Goal: Information Seeking & Learning: Learn about a topic

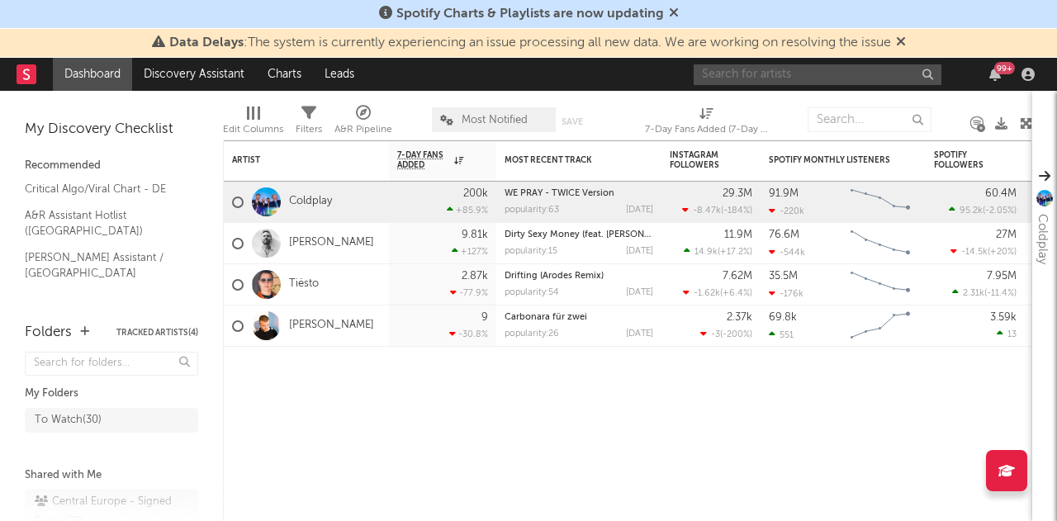
click at [766, 69] on input "text" at bounding box center [818, 74] width 248 height 21
click at [776, 77] on input "betical" at bounding box center [818, 74] width 248 height 21
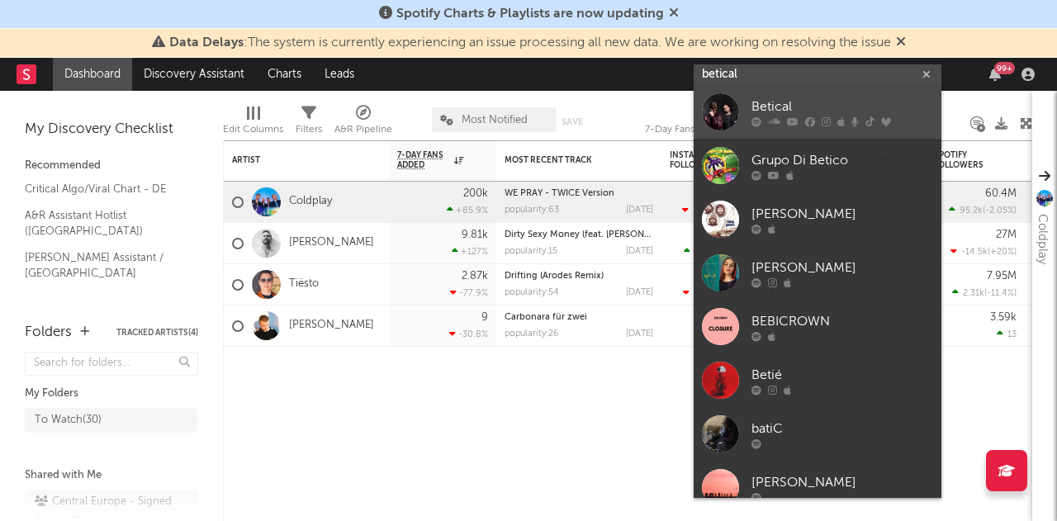
type input "betical"
click at [775, 89] on link "Betical" at bounding box center [818, 112] width 248 height 54
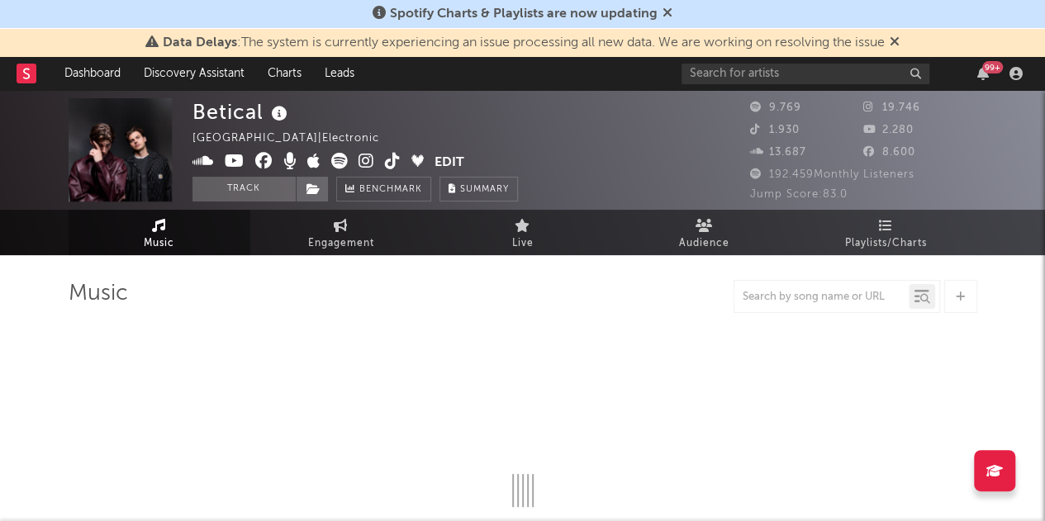
select select "6m"
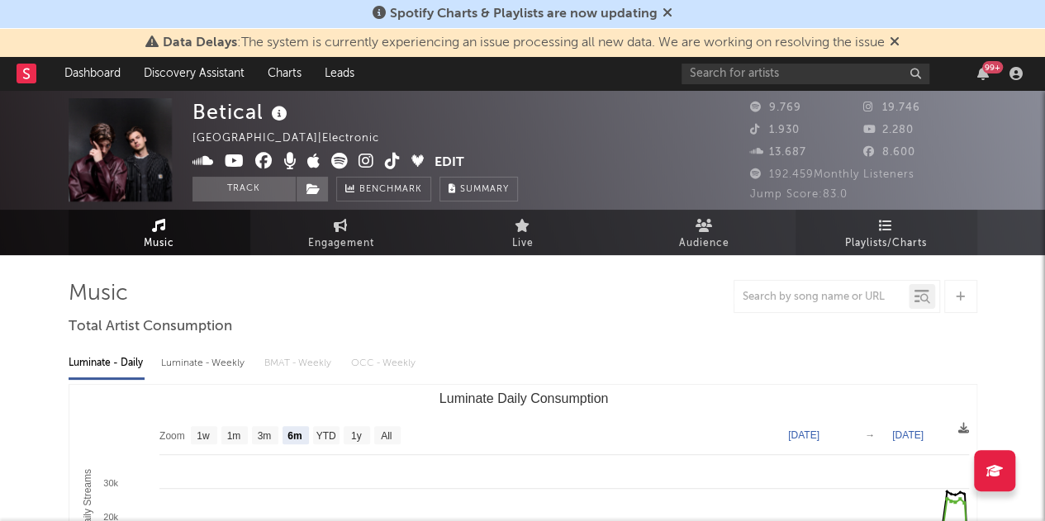
click at [935, 224] on link "Playlists/Charts" at bounding box center [886, 232] width 182 height 45
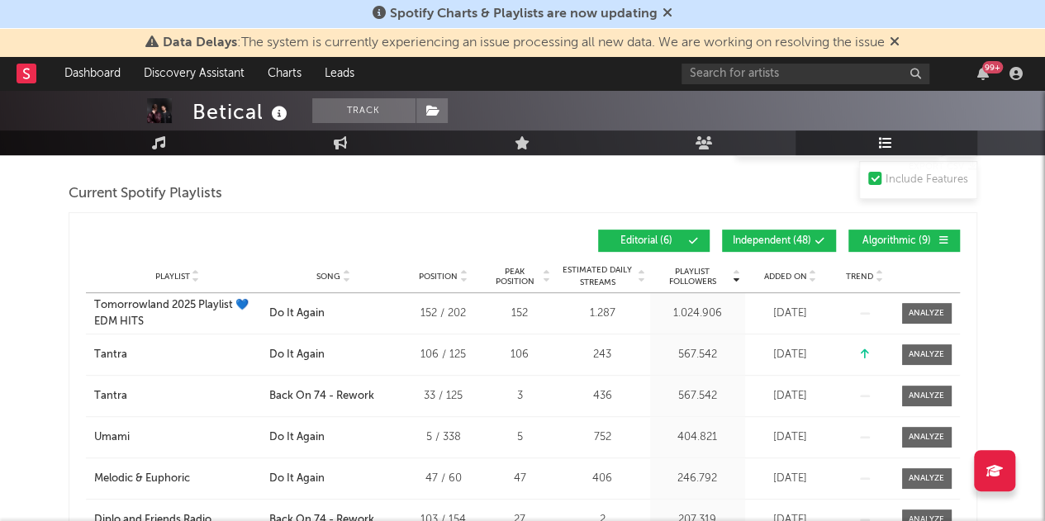
scroll to position [248, 0]
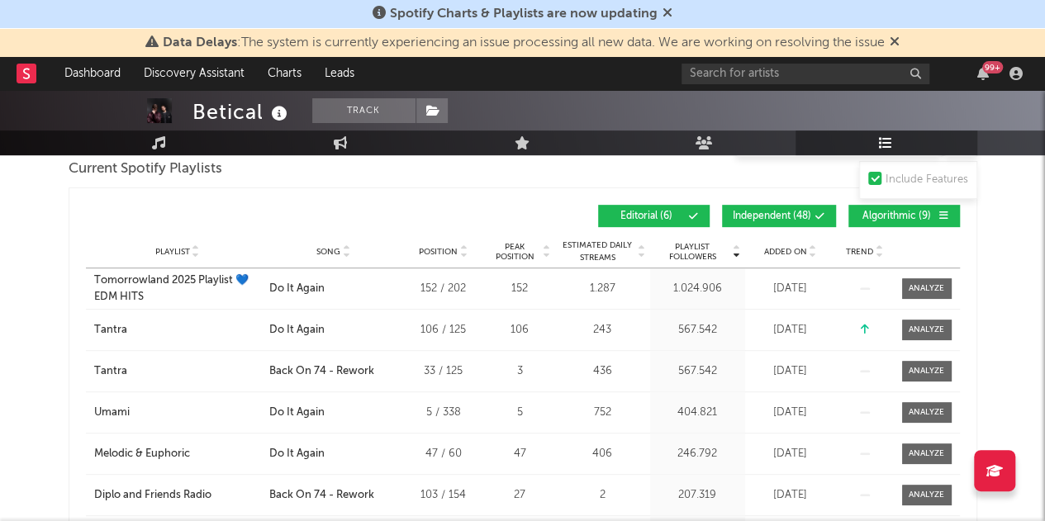
click at [351, 251] on div "Song" at bounding box center [333, 251] width 129 height 12
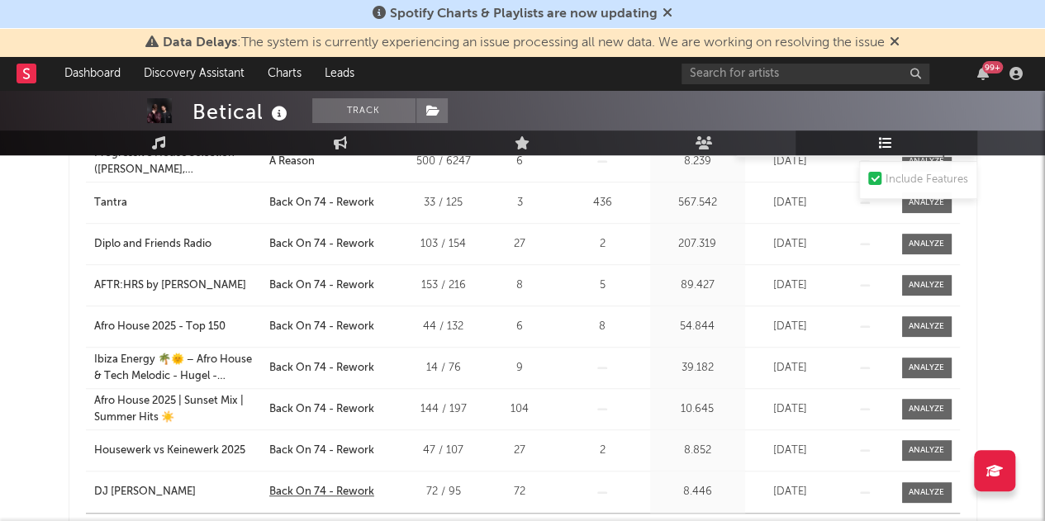
scroll to position [496, 0]
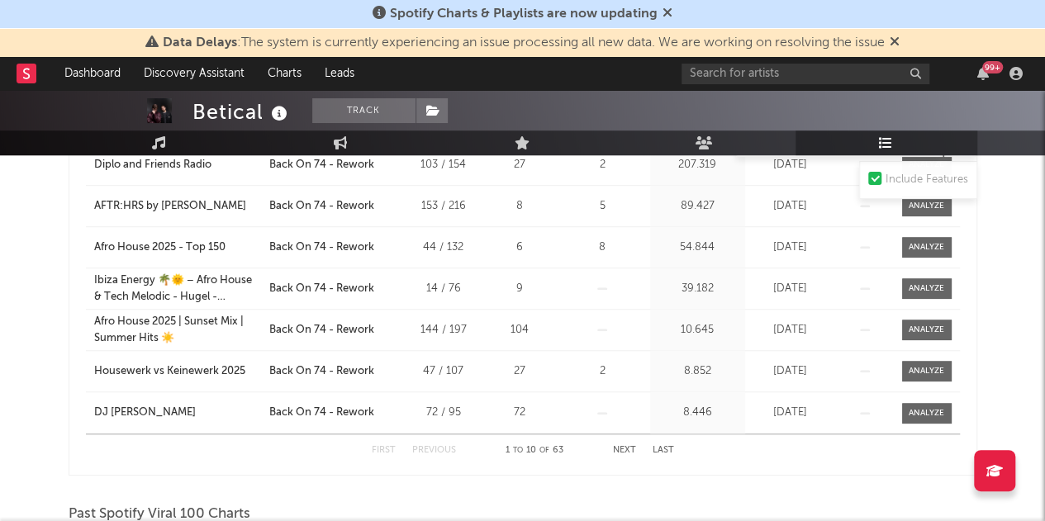
click at [621, 446] on button "Next" at bounding box center [624, 450] width 23 height 9
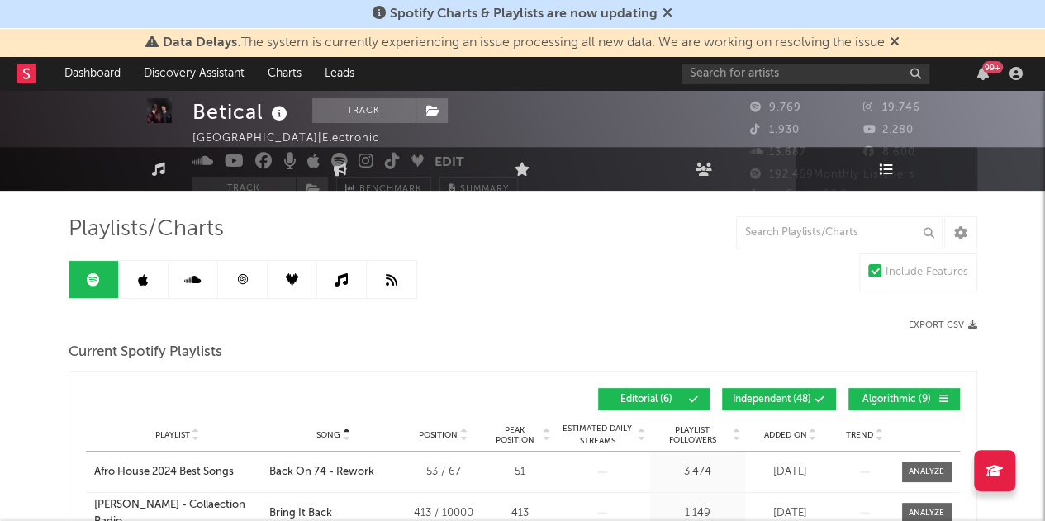
scroll to position [0, 0]
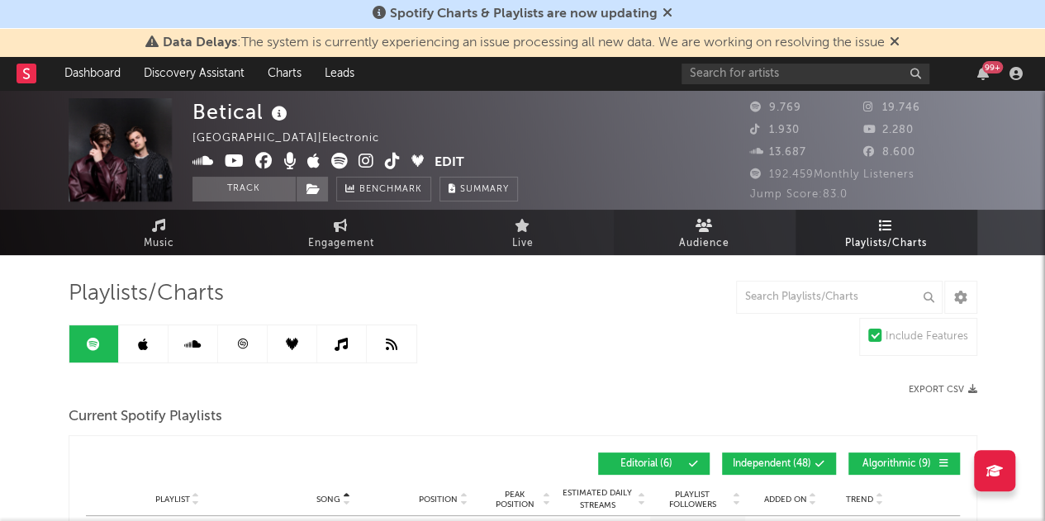
click at [701, 225] on icon at bounding box center [703, 225] width 17 height 13
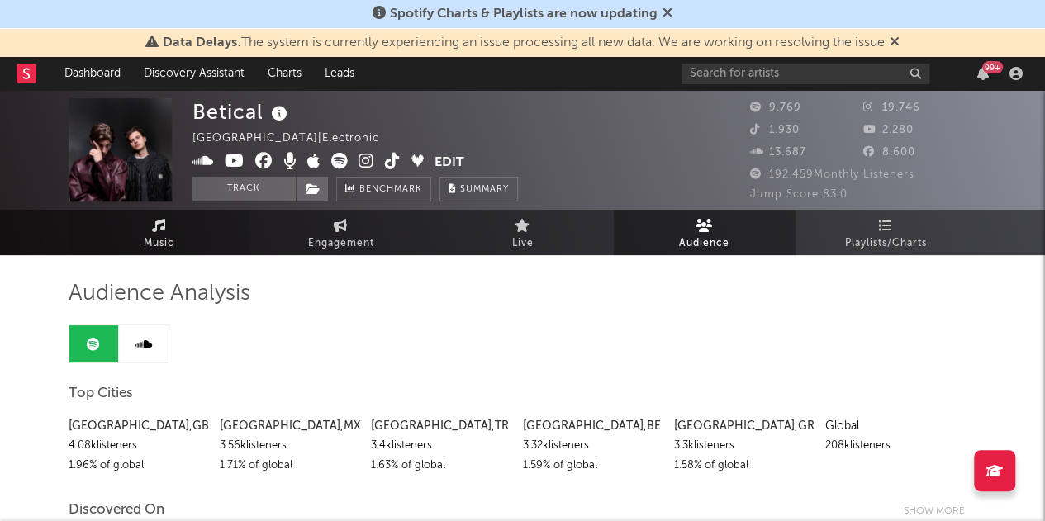
click at [197, 245] on link "Music" at bounding box center [160, 232] width 182 height 45
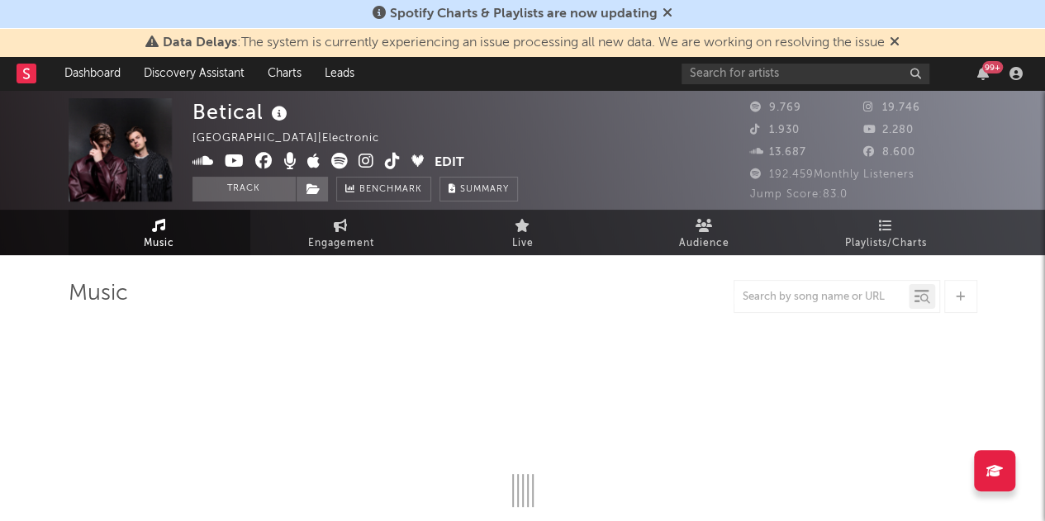
click at [344, 205] on div "Betical France | Electronic Edit Track Benchmark Summary 9.769 19.746 1.930 2.2…" at bounding box center [522, 150] width 1045 height 120
click at [324, 225] on link "Engagement" at bounding box center [341, 232] width 182 height 45
select select "1w"
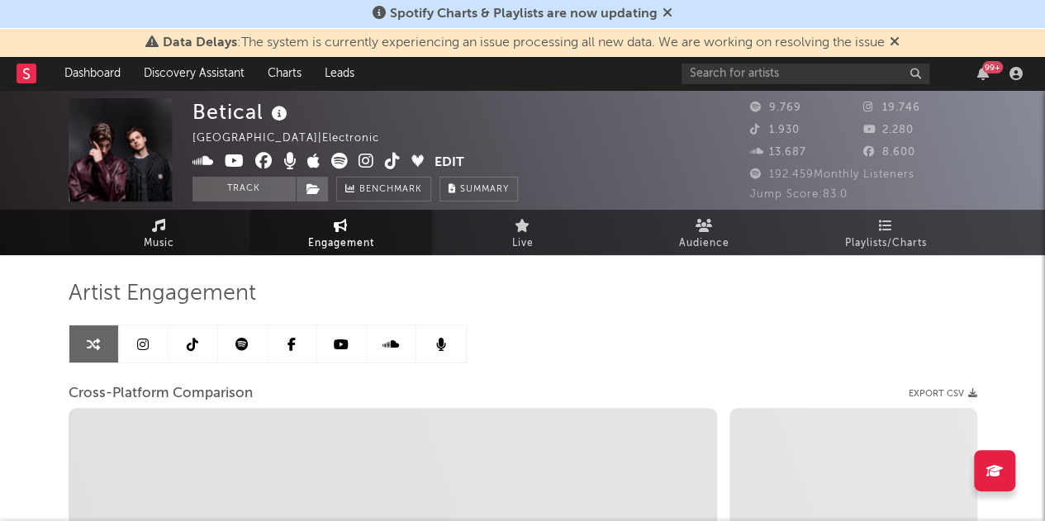
click at [169, 225] on link "Music" at bounding box center [160, 232] width 182 height 45
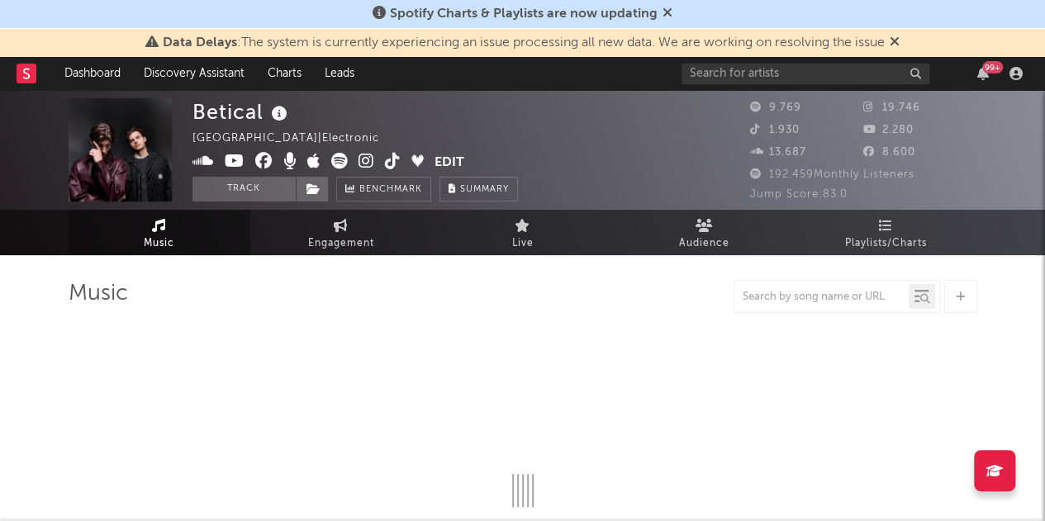
select select "6m"
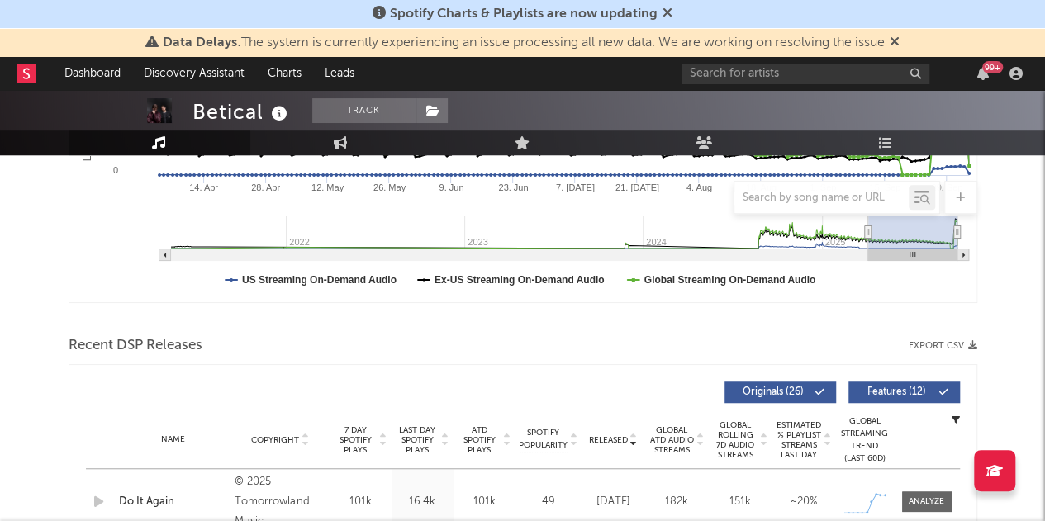
scroll to position [496, 0]
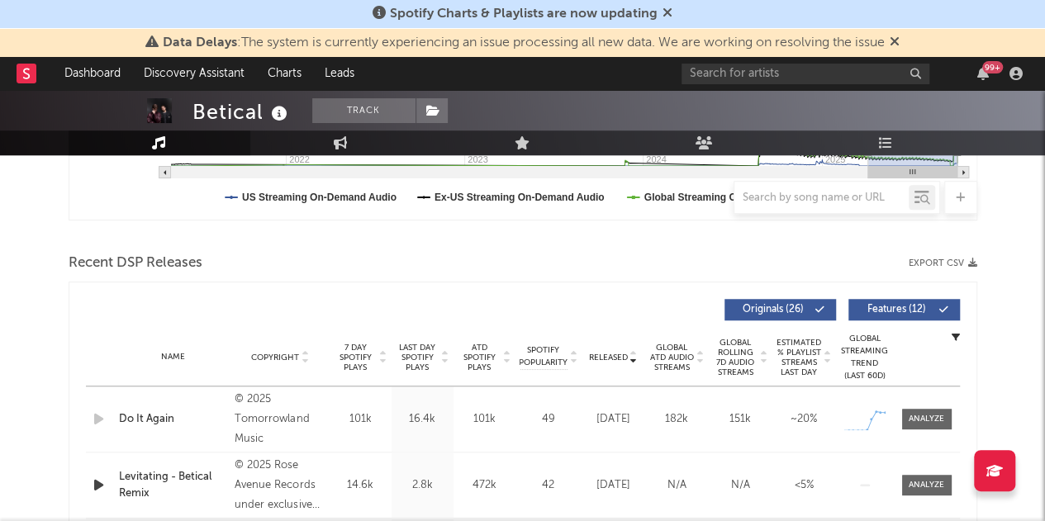
click at [482, 288] on div "Released Copyright 7 Day Spotify Plays Last Day Spotify Plays ATD Spotify Plays…" at bounding box center [523, 520] width 909 height 477
